Goal: Task Accomplishment & Management: Manage account settings

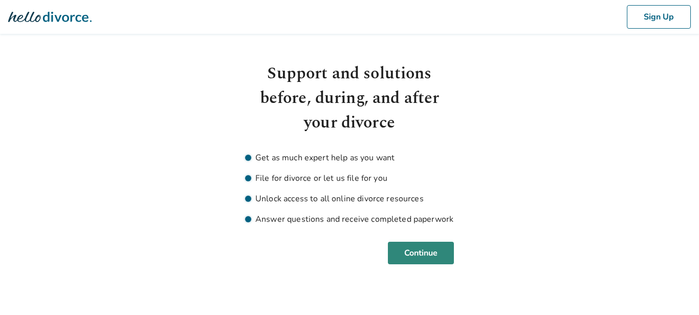
click at [429, 247] on button "Continue" at bounding box center [421, 253] width 66 height 23
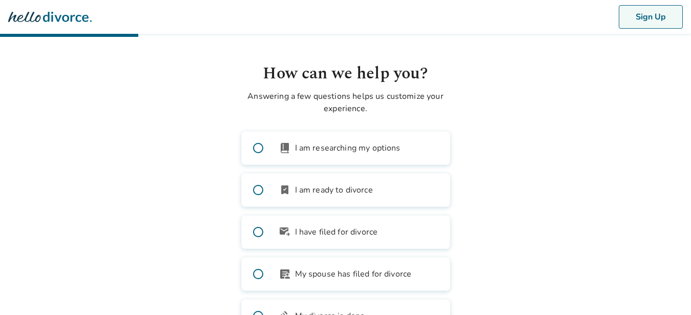
click at [667, 18] on button "Sign Up" at bounding box center [651, 17] width 64 height 24
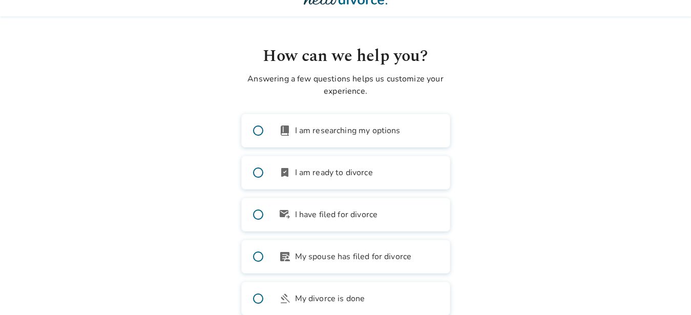
scroll to position [17, 0]
click at [350, 220] on span "I have filed for divorce" at bounding box center [336, 215] width 83 height 12
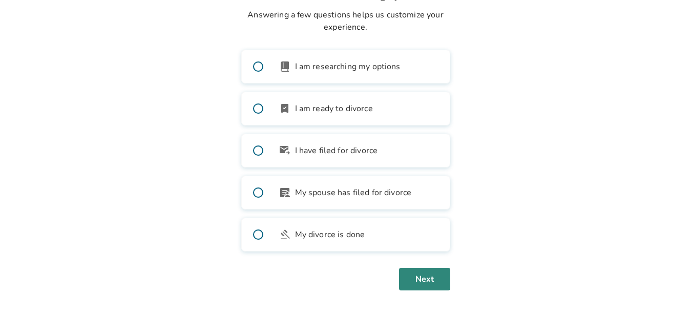
click at [434, 275] on button "Next" at bounding box center [424, 279] width 51 height 23
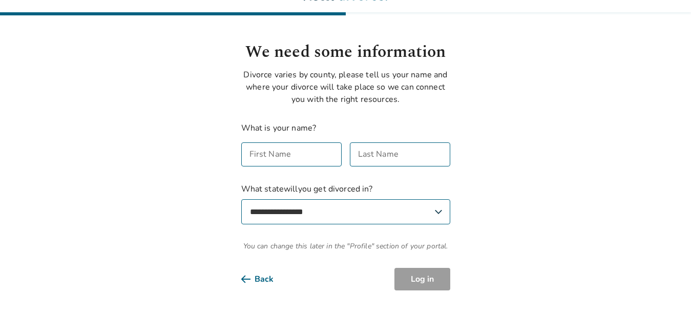
scroll to position [22, 0]
click at [260, 280] on button "Back" at bounding box center [265, 279] width 49 height 23
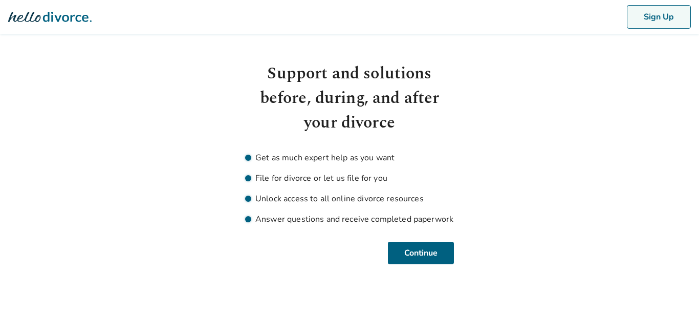
click at [661, 15] on button "Sign Up" at bounding box center [659, 17] width 64 height 24
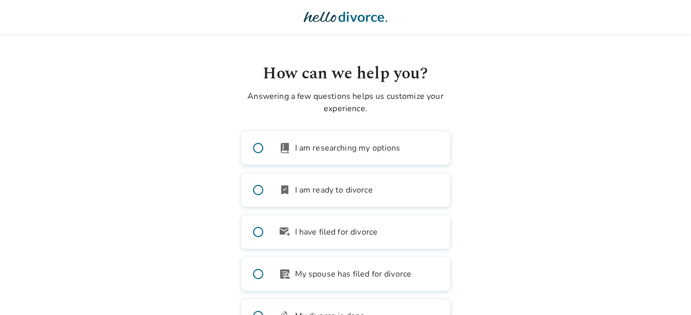
scroll to position [81, 0]
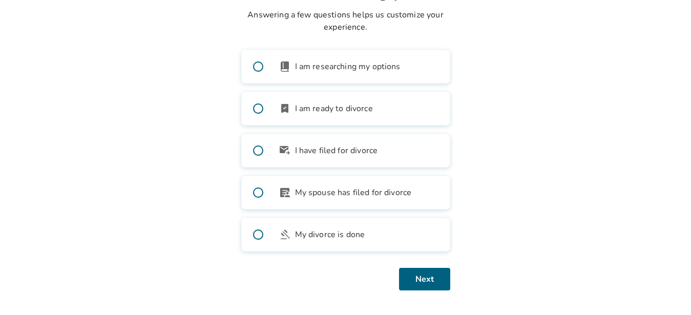
click at [351, 105] on span "I am ready to divorce" at bounding box center [334, 108] width 78 height 12
click at [420, 277] on button "Next" at bounding box center [424, 279] width 51 height 23
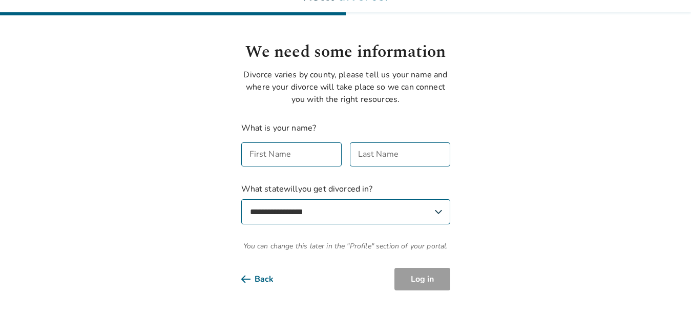
scroll to position [0, 0]
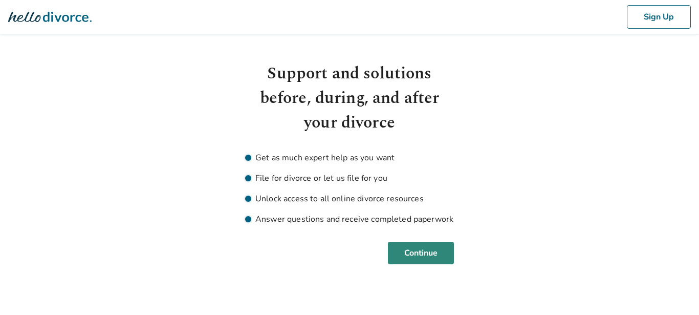
click at [418, 243] on button "Continue" at bounding box center [421, 253] width 66 height 23
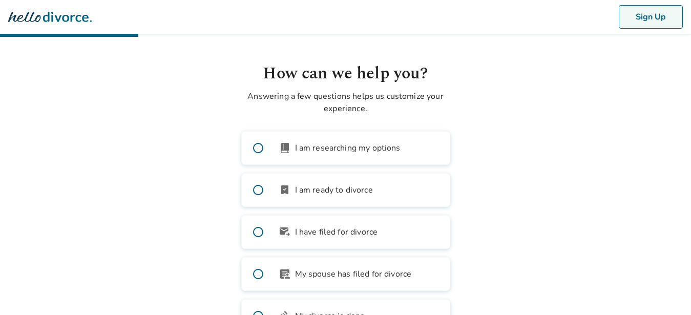
click at [680, 22] on button "Sign Up" at bounding box center [651, 17] width 64 height 24
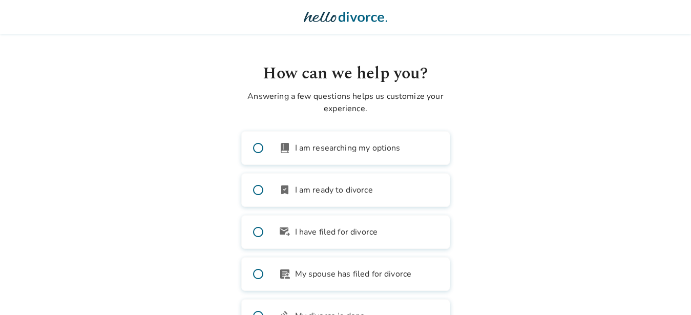
click at [395, 241] on label "outgoing_mail I have filed for divorce" at bounding box center [345, 232] width 209 height 34
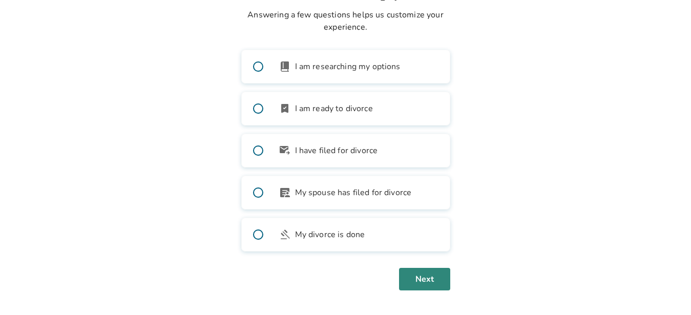
click at [433, 273] on button "Next" at bounding box center [424, 279] width 51 height 23
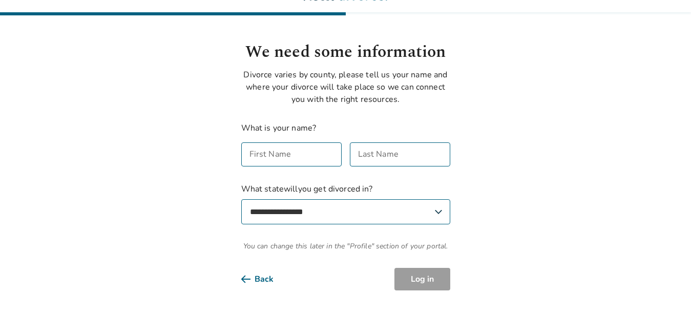
scroll to position [22, 0]
click at [280, 149] on input "First Name" at bounding box center [291, 154] width 100 height 24
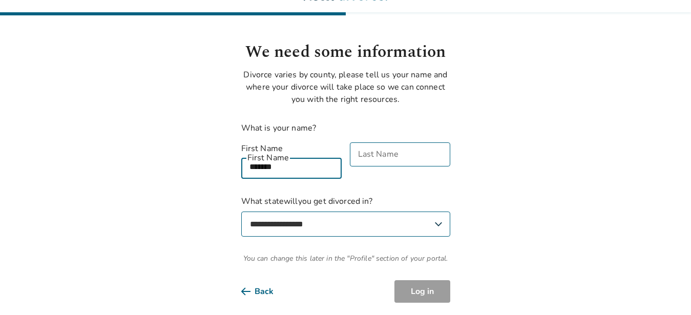
type input "*******"
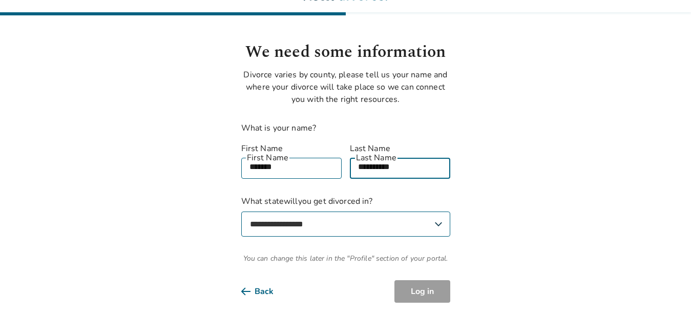
type input "**********"
select select "**"
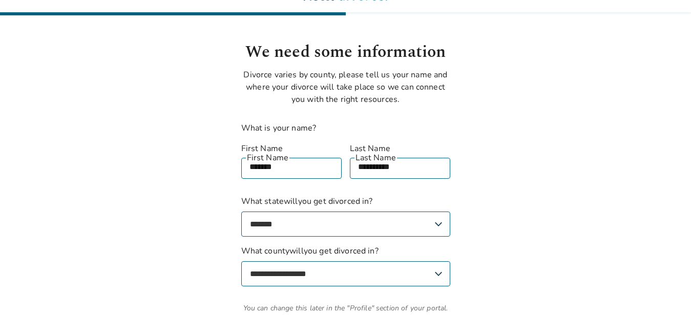
select select "*********"
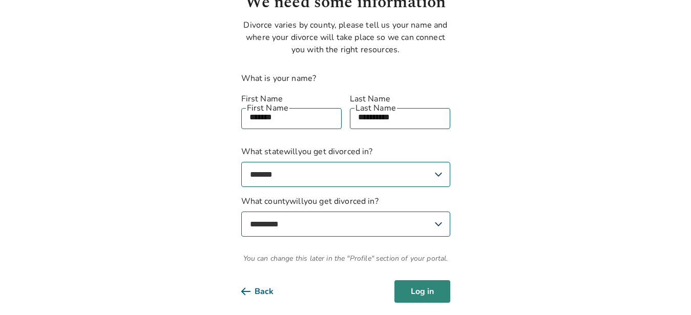
click at [408, 286] on button "Log in" at bounding box center [422, 291] width 56 height 23
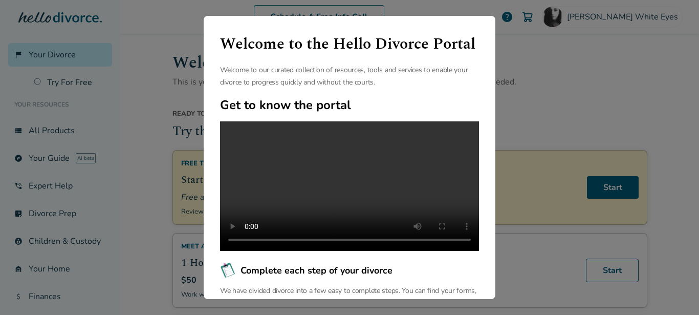
click at [548, 81] on div "Welcome to the Hello Divorce Portal Welcome to our curated collection of resour…" at bounding box center [349, 157] width 699 height 315
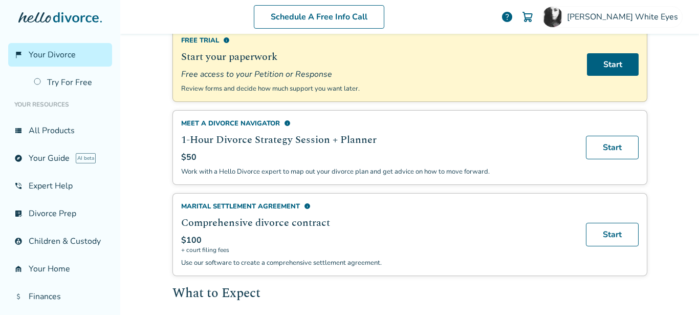
scroll to position [131, 0]
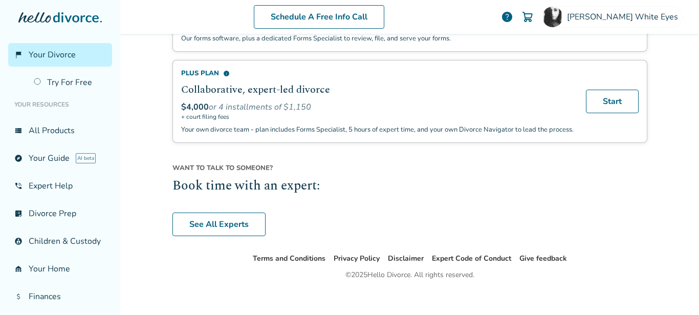
scroll to position [826, 0]
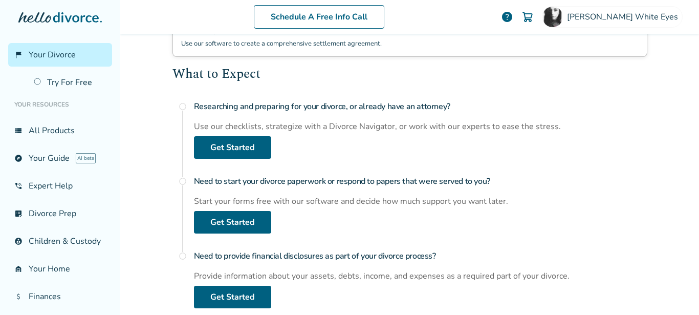
scroll to position [344, 0]
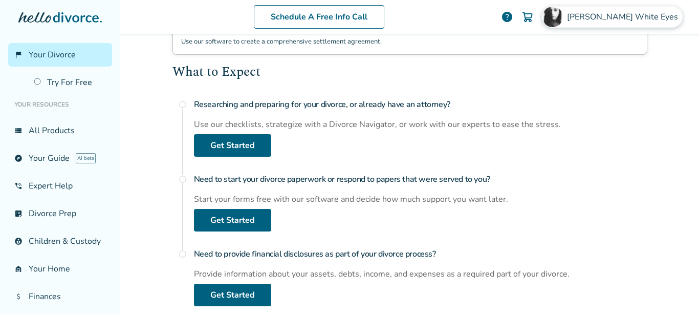
click at [626, 13] on span "[PERSON_NAME] Eyes" at bounding box center [624, 16] width 115 height 11
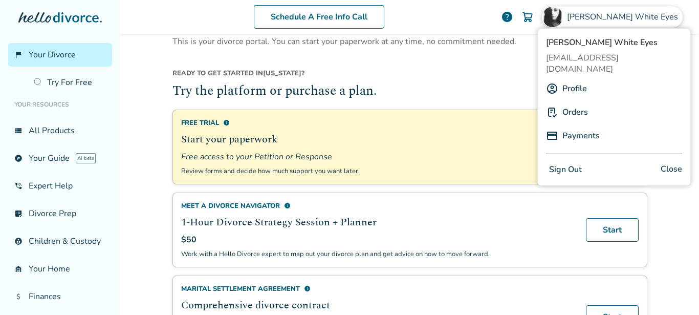
scroll to position [0, 0]
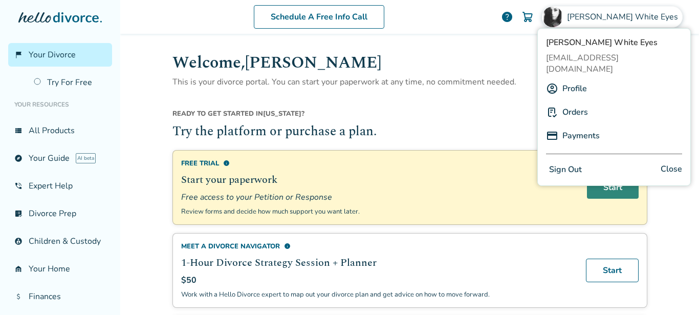
click at [601, 180] on link "Start" at bounding box center [613, 187] width 52 height 23
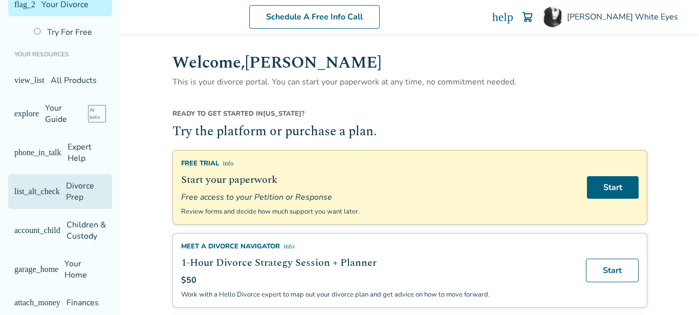
scroll to position [66, 0]
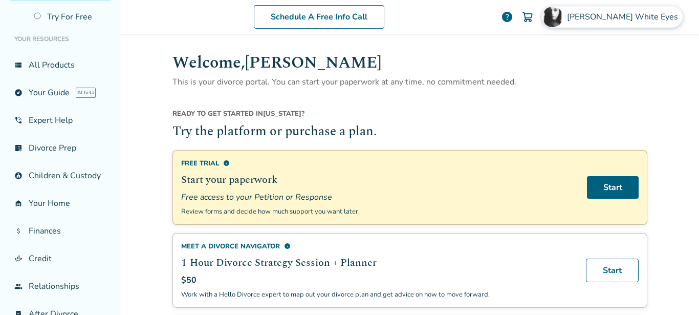
click at [642, 8] on div "Desiree White Eyes" at bounding box center [612, 17] width 141 height 22
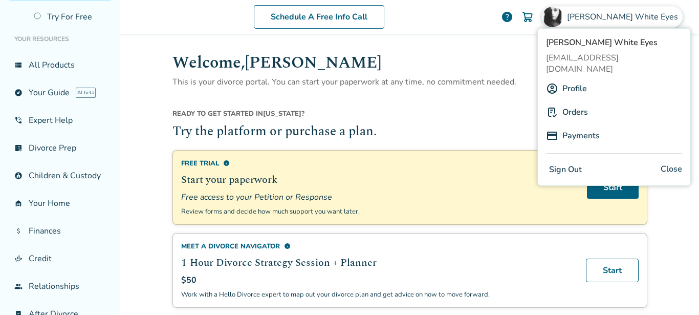
click at [572, 102] on link "Orders" at bounding box center [576, 111] width 26 height 19
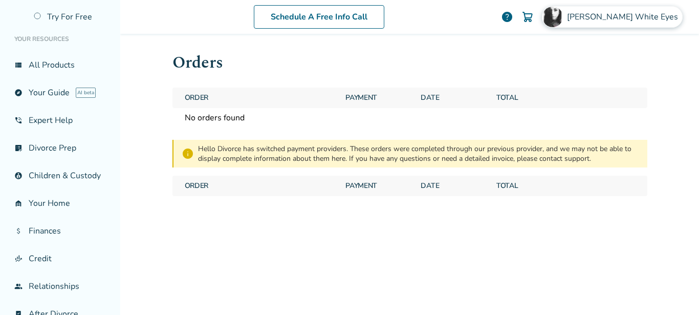
click at [622, 27] on div "Desiree White Eyes" at bounding box center [612, 17] width 141 height 22
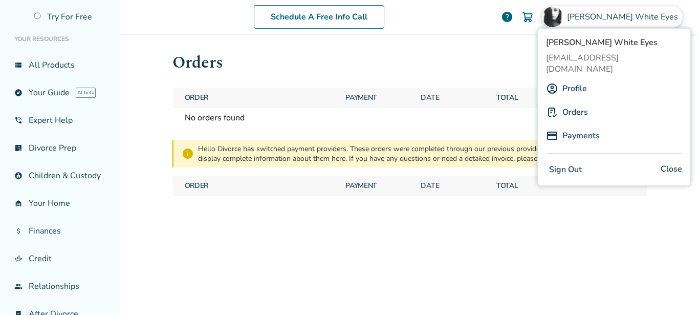
click at [569, 79] on link "Profile" at bounding box center [575, 88] width 25 height 19
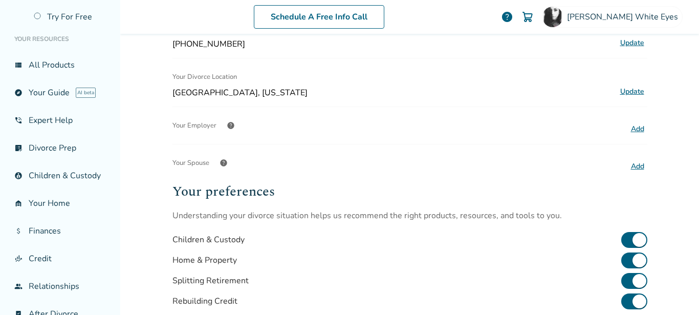
scroll to position [161, 0]
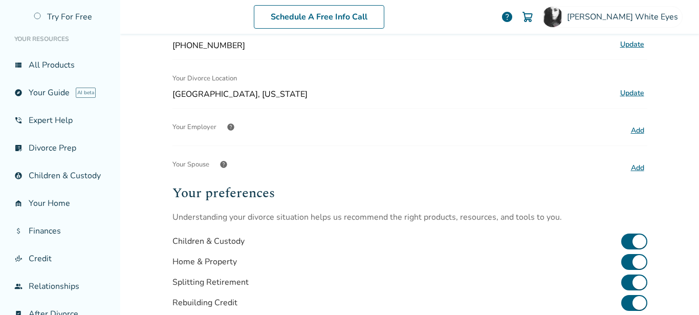
click at [630, 167] on button "Add" at bounding box center [637, 167] width 19 height 13
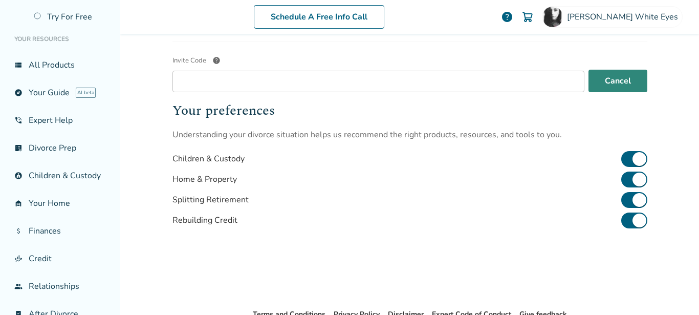
scroll to position [270, 0]
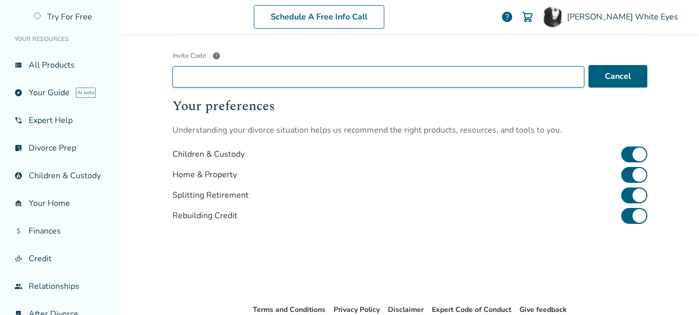
click at [486, 85] on input "Invite Code help" at bounding box center [379, 77] width 412 height 22
type input "**********"
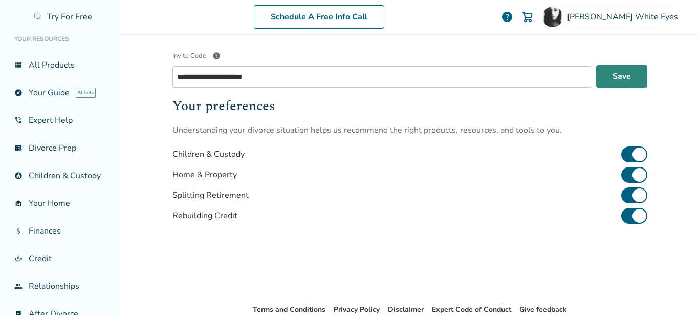
click at [628, 73] on button "Save" at bounding box center [622, 76] width 51 height 23
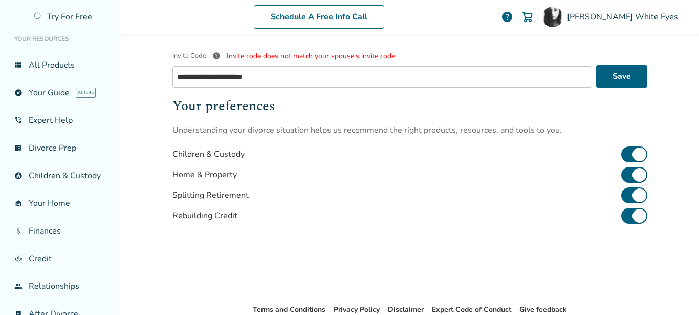
click at [212, 56] on span "help" at bounding box center [216, 56] width 8 height 8
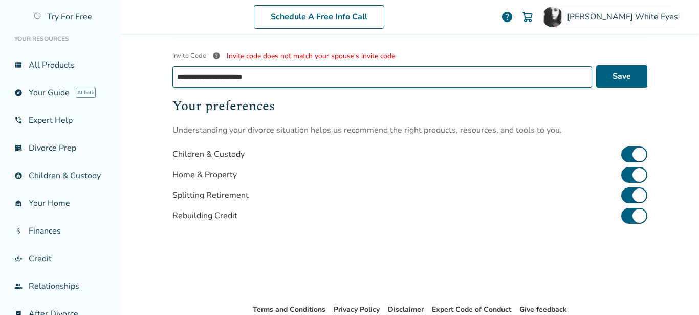
click at [210, 66] on input "**********" at bounding box center [383, 77] width 420 height 22
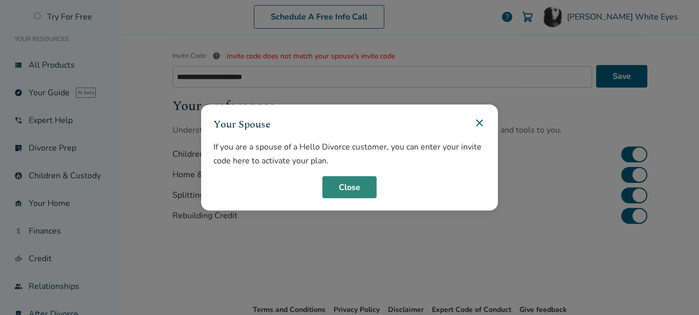
click at [358, 182] on button "Close" at bounding box center [350, 187] width 54 height 23
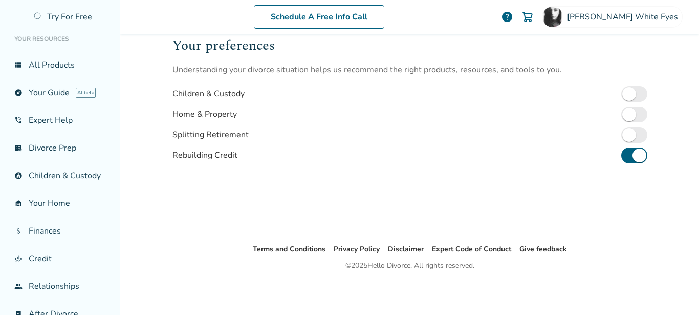
scroll to position [61, 0]
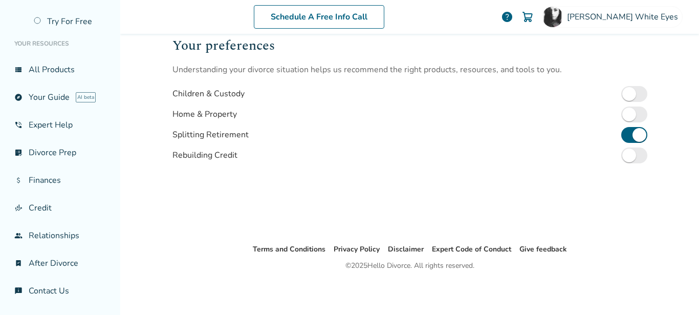
click at [616, 126] on div "Splitting Retirement" at bounding box center [410, 134] width 475 height 20
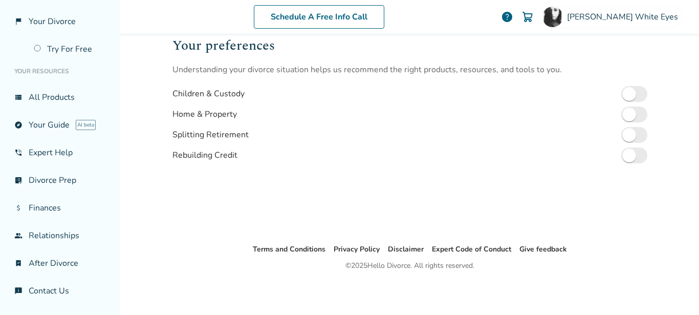
scroll to position [211, 0]
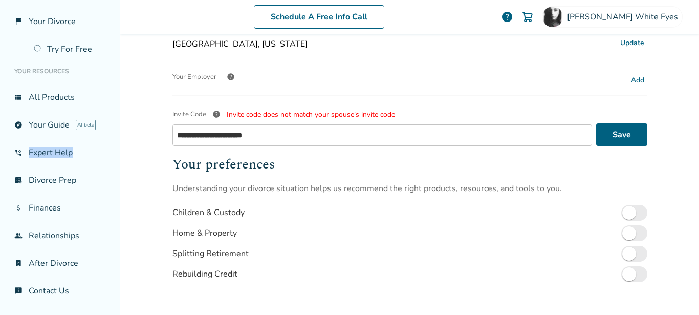
drag, startPoint x: 347, startPoint y: 113, endPoint x: 3, endPoint y: 147, distance: 345.3
click at [120, 147] on div "**********" at bounding box center [409, 157] width 579 height 315
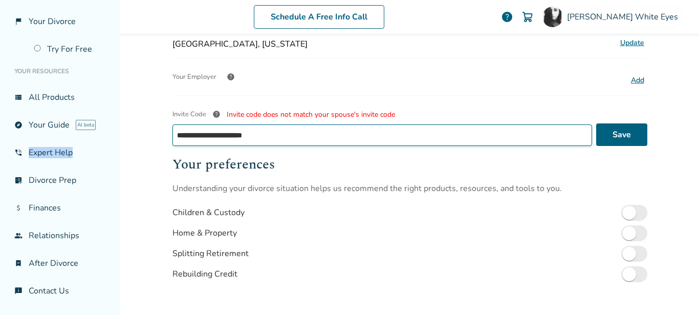
click at [284, 138] on input "**********" at bounding box center [383, 135] width 420 height 22
drag, startPoint x: 284, startPoint y: 138, endPoint x: 0, endPoint y: 132, distance: 284.3
click at [173, 132] on input "**********" at bounding box center [383, 135] width 420 height 22
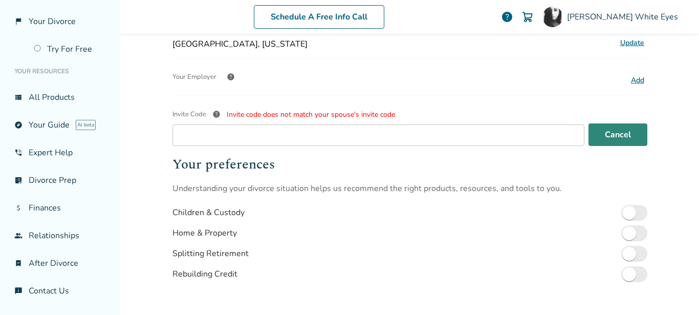
click at [613, 134] on button "Cancel" at bounding box center [618, 134] width 59 height 23
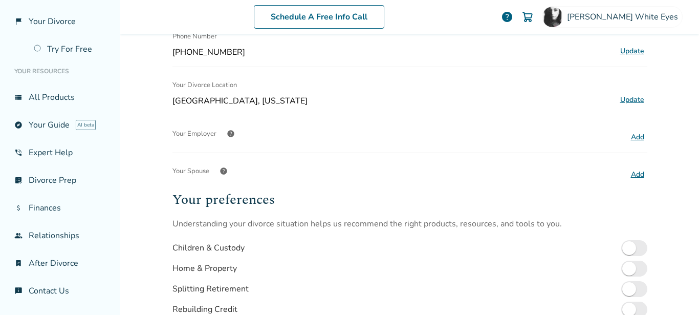
scroll to position [309, 0]
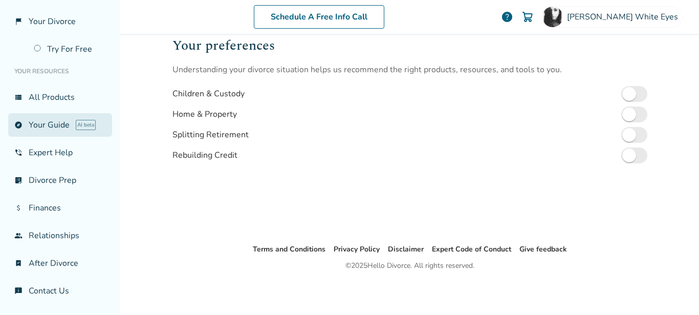
click at [29, 129] on link "explore Your Guide AI beta" at bounding box center [60, 125] width 104 height 24
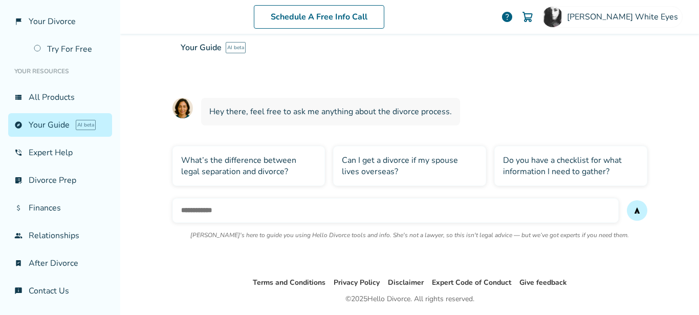
scroll to position [83, 0]
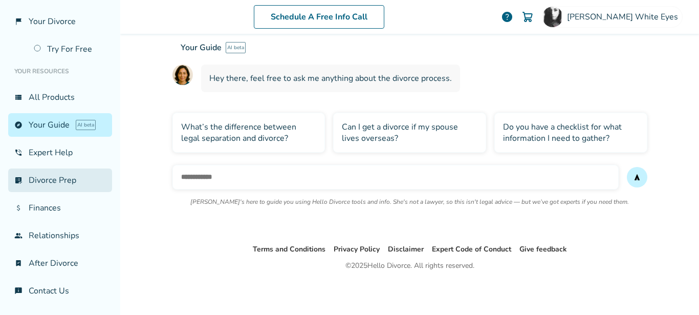
click at [72, 176] on link "list_alt_check Divorce Prep" at bounding box center [60, 180] width 104 height 24
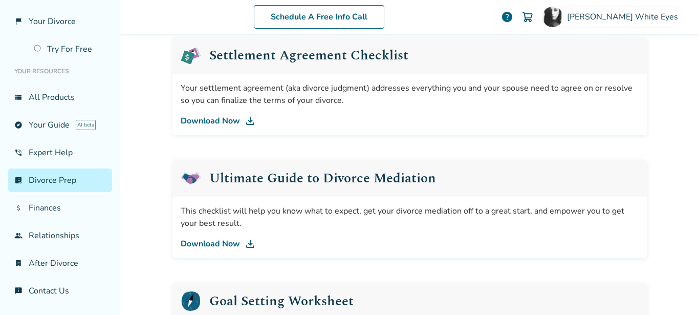
scroll to position [457, 0]
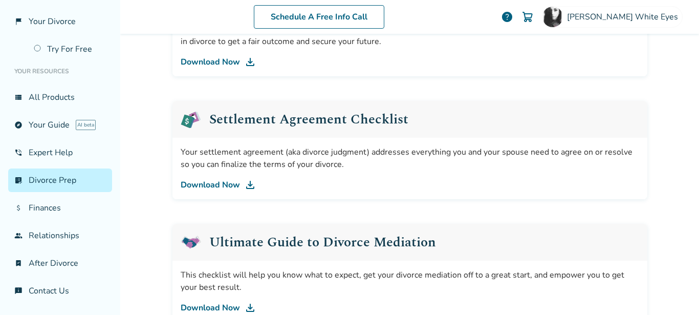
click at [244, 188] on img at bounding box center [250, 185] width 12 height 12
